Goal: Communication & Community: Answer question/provide support

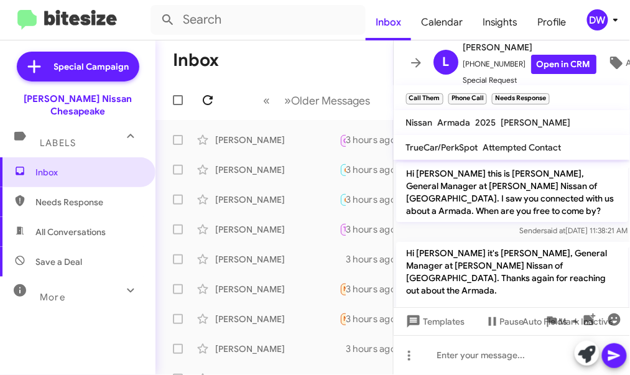
scroll to position [207, 0]
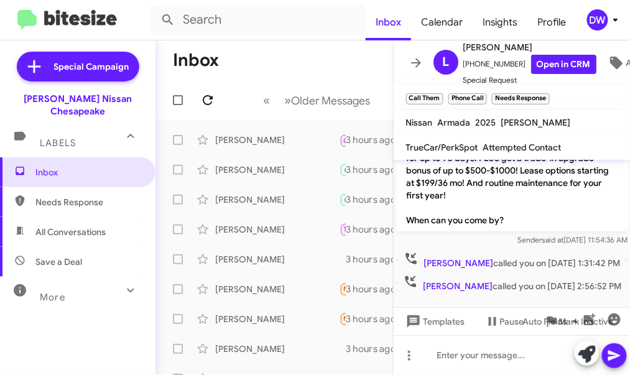
click at [218, 103] on span at bounding box center [207, 100] width 25 height 15
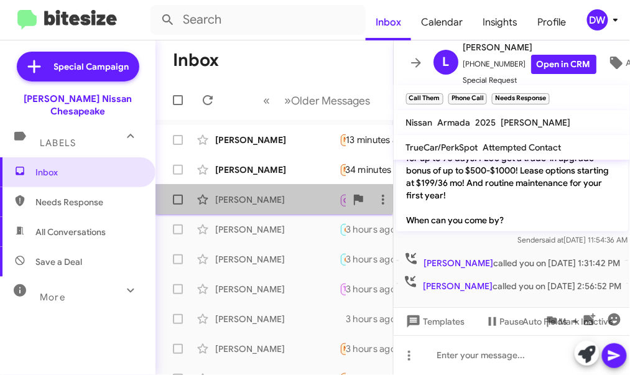
click at [245, 186] on span "[PERSON_NAME] Call Them Needs Response Inbound Call 3 hours ago" at bounding box center [274, 200] width 238 height 30
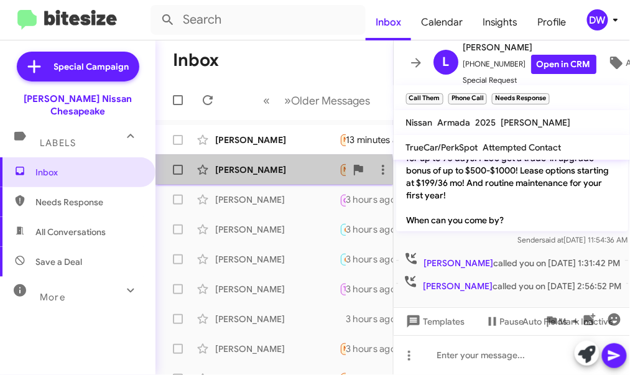
click at [246, 177] on div "Wayneque [PERSON_NAME] Needs Response 🔥 Hot hi, will you be in around 5:30 [DAT…" at bounding box center [274, 169] width 218 height 25
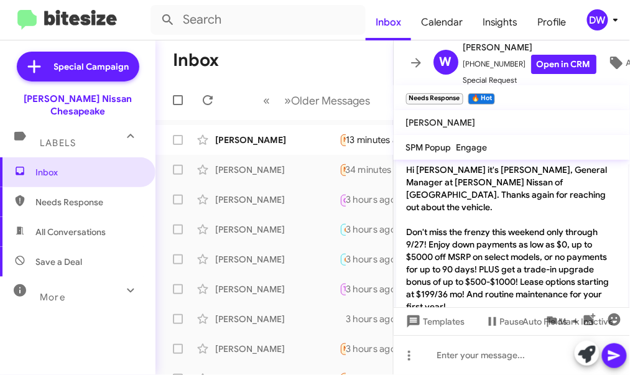
scroll to position [816, 0]
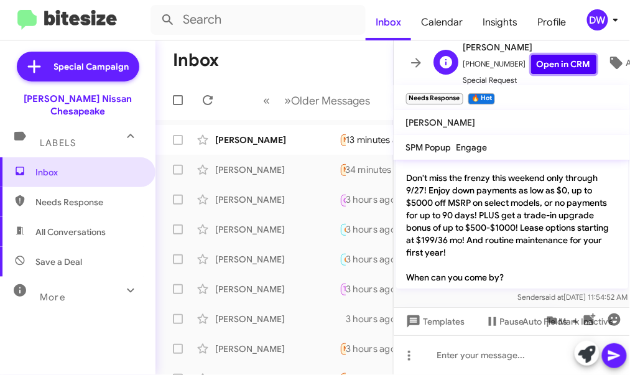
click at [540, 61] on link "Open in CRM" at bounding box center [563, 64] width 65 height 19
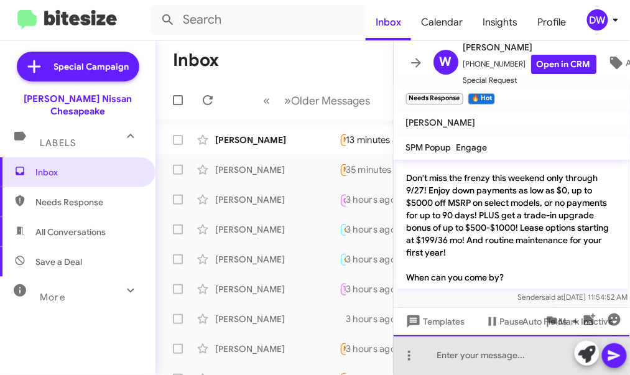
click at [448, 355] on div at bounding box center [512, 355] width 237 height 40
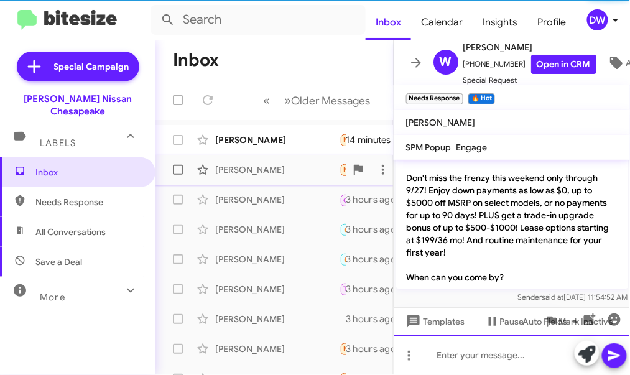
scroll to position [0, 0]
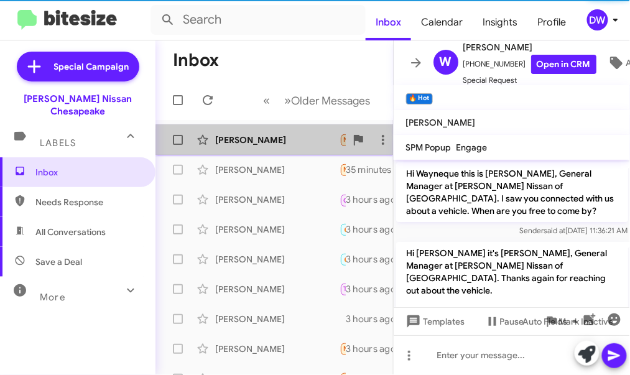
click at [291, 141] on div "[PERSON_NAME]" at bounding box center [277, 140] width 124 height 12
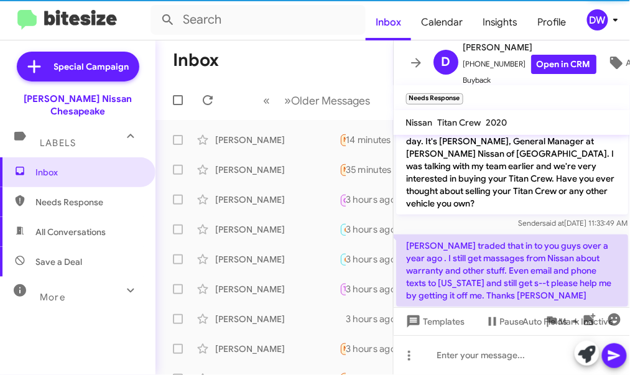
scroll to position [150, 0]
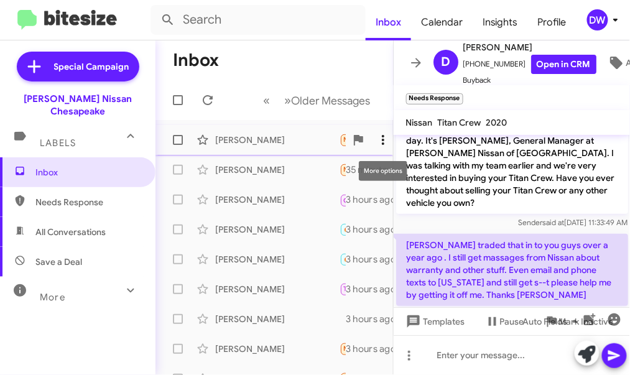
click at [383, 139] on icon at bounding box center [383, 140] width 2 height 10
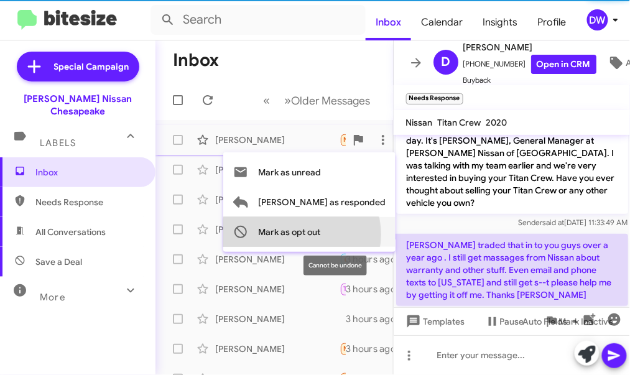
click at [320, 234] on span "Mark as opt out" at bounding box center [289, 232] width 62 height 30
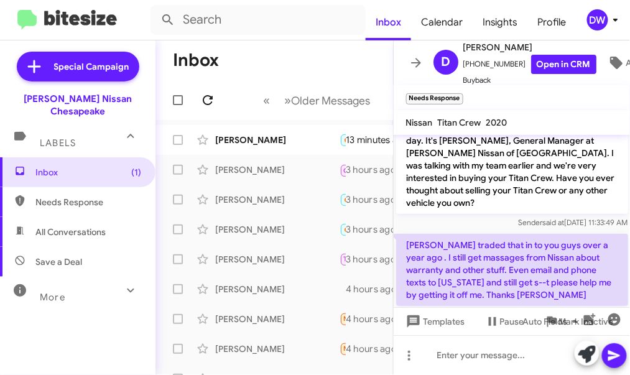
click at [211, 95] on icon at bounding box center [207, 100] width 15 height 15
click at [257, 162] on div "Wayneque [PERSON_NAME] 🔥 Hot Needs Response I'm outside 8 minutes ago" at bounding box center [274, 169] width 218 height 25
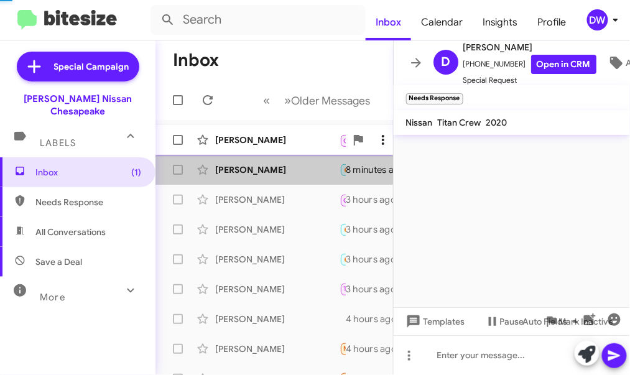
scroll to position [927, 0]
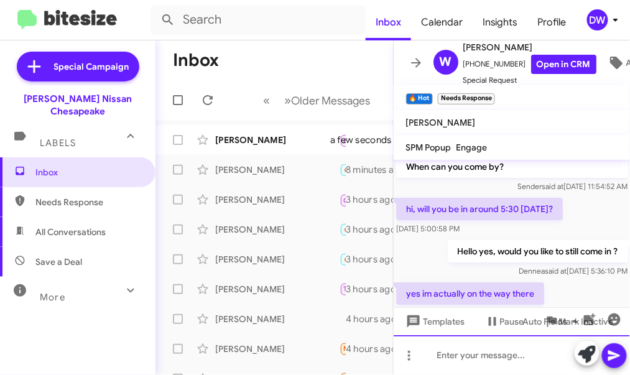
click at [440, 356] on div at bounding box center [512, 355] width 237 height 40
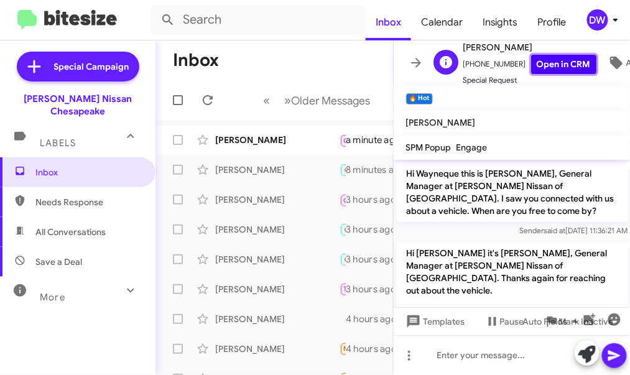
click at [565, 70] on link "Open in CRM" at bounding box center [563, 64] width 65 height 19
click at [0, 0] on div "Inbox Calendar Insights Profile DW Special Campaign [PERSON_NAME] Nissan Chesap…" at bounding box center [315, 187] width 630 height 375
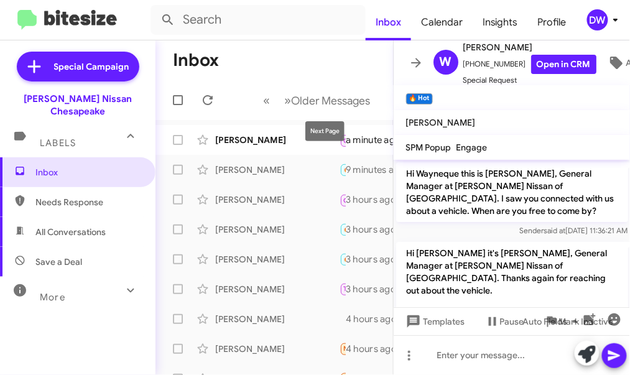
click at [303, 136] on mat-tooltip-component "Next Page" at bounding box center [325, 131] width 57 height 37
click at [230, 143] on div "[PERSON_NAME]" at bounding box center [277, 140] width 124 height 12
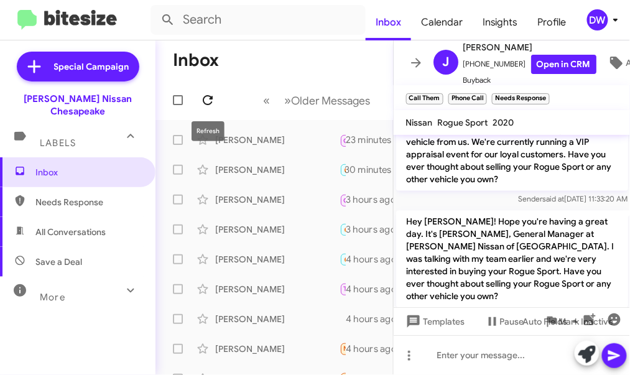
click at [201, 95] on icon at bounding box center [207, 100] width 15 height 15
